Goal: Communication & Community: Answer question/provide support

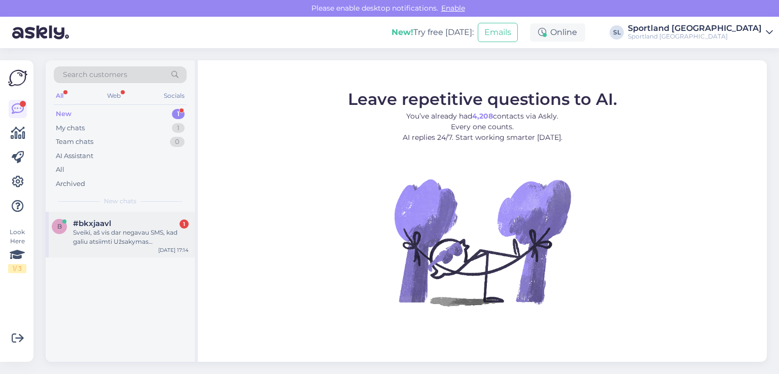
click at [123, 232] on div "Sveiki, aš vis dar negavau SMS, kad galiu atsiimti Užsakymas #3000441031. Tačia…" at bounding box center [131, 237] width 116 height 18
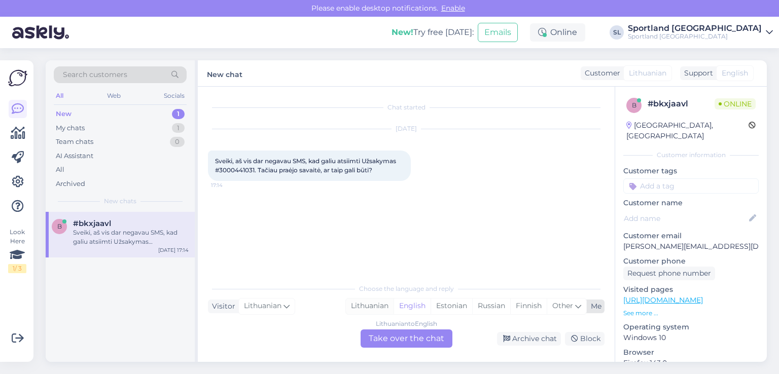
click at [359, 303] on div "Lithuanian" at bounding box center [370, 306] width 48 height 15
click at [369, 337] on div "Lithuanian to Lithuanian Take over the chat" at bounding box center [406, 338] width 92 height 18
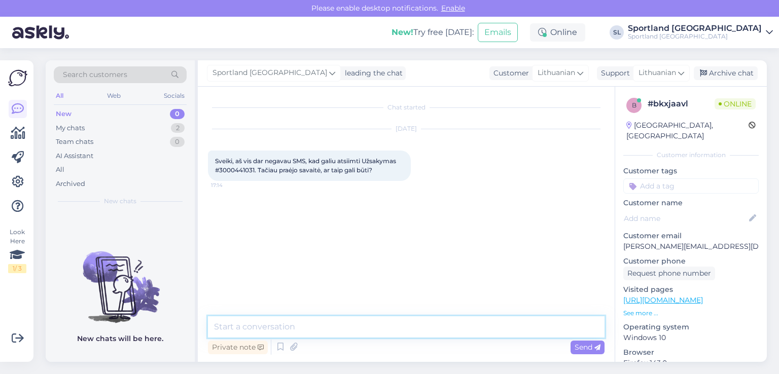
click at [302, 329] on textarea at bounding box center [406, 326] width 396 height 21
type textarea "Sveiki"
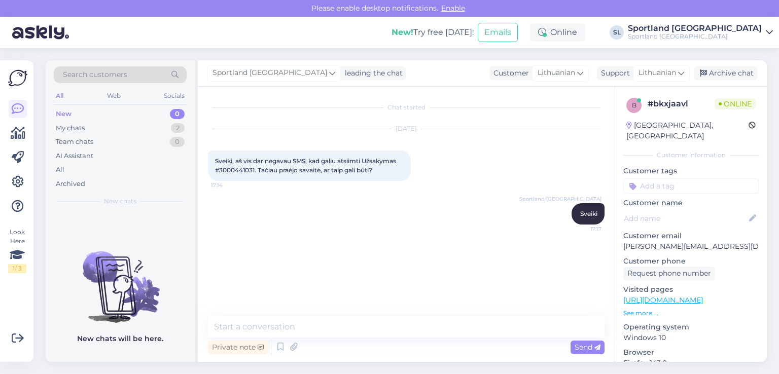
click at [237, 172] on span "Sveiki, aš vis dar negavau SMS, kad galiu atsiimti Užsakymas #3000441031. Tačia…" at bounding box center [306, 165] width 182 height 17
copy span "3000441031"
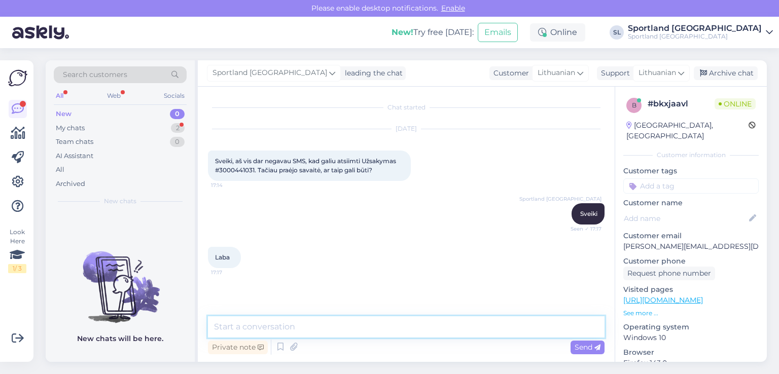
click at [320, 322] on textarea at bounding box center [406, 326] width 396 height 21
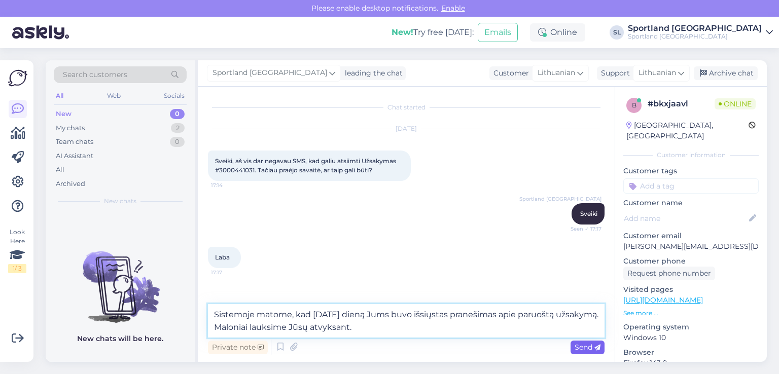
type textarea "Sistemoje matome, kad [DATE] dieną Jums buvo išsiųstas pranešimas apie paruoštą…"
click at [584, 349] on span "Send" at bounding box center [587, 347] width 26 height 9
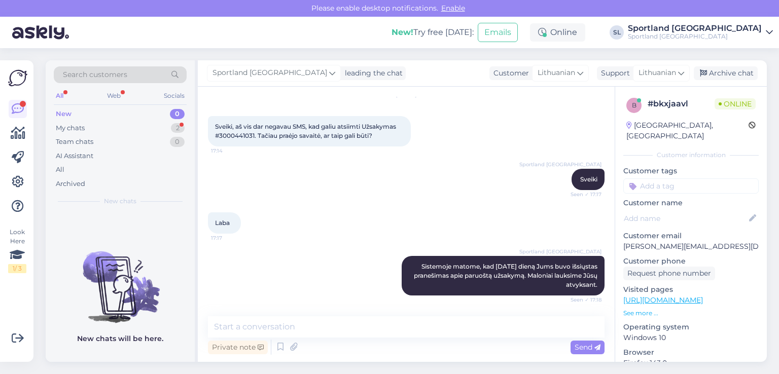
scroll to position [122, 0]
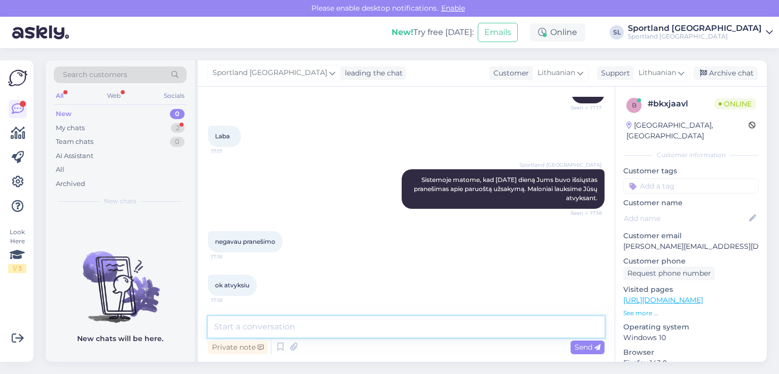
click at [289, 329] on textarea at bounding box center [406, 326] width 396 height 21
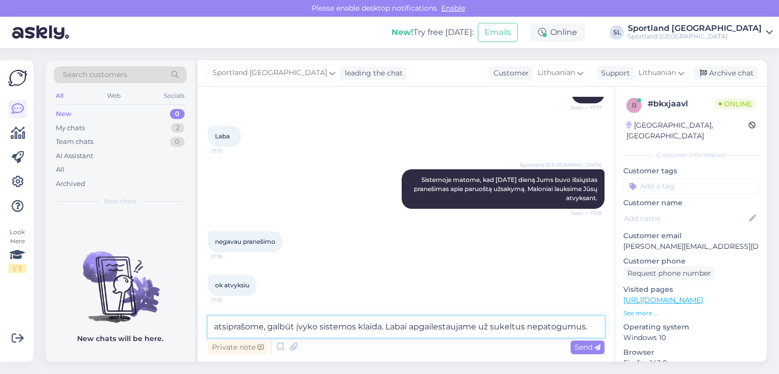
type textarea "atsiprašome, galbūt įvyko sistemos klaida. Labai apgailestaujame už sukeltus ne…"
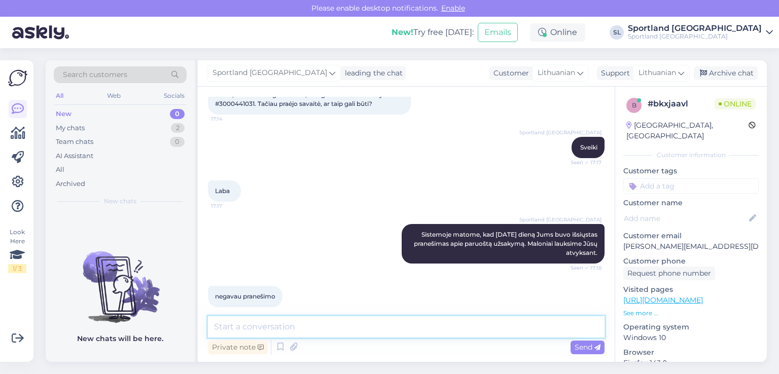
scroll to position [174, 0]
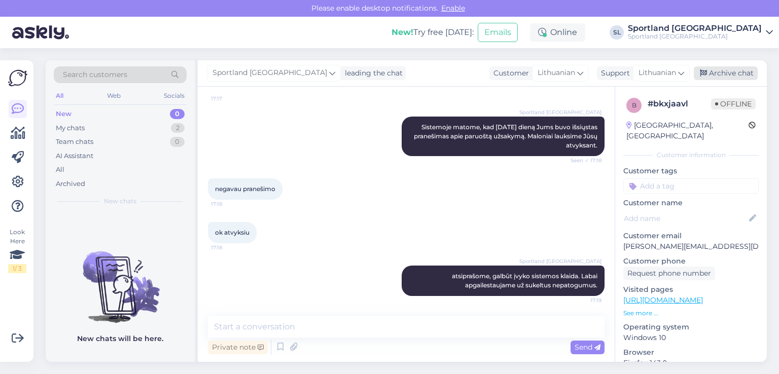
click at [730, 74] on div "Archive chat" at bounding box center [725, 73] width 64 height 14
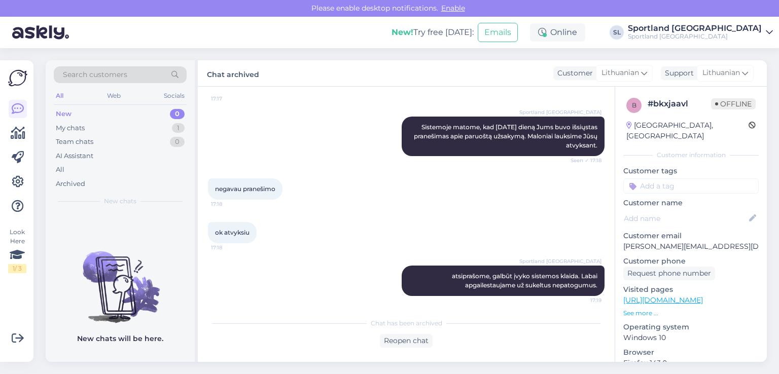
click at [312, 137] on div "Sportland [GEOGRAPHIC_DATA] Sistemoje matome, kad [DATE] dieną Jums buvo išsiųs…" at bounding box center [406, 136] width 396 height 62
